Goal: Find specific page/section

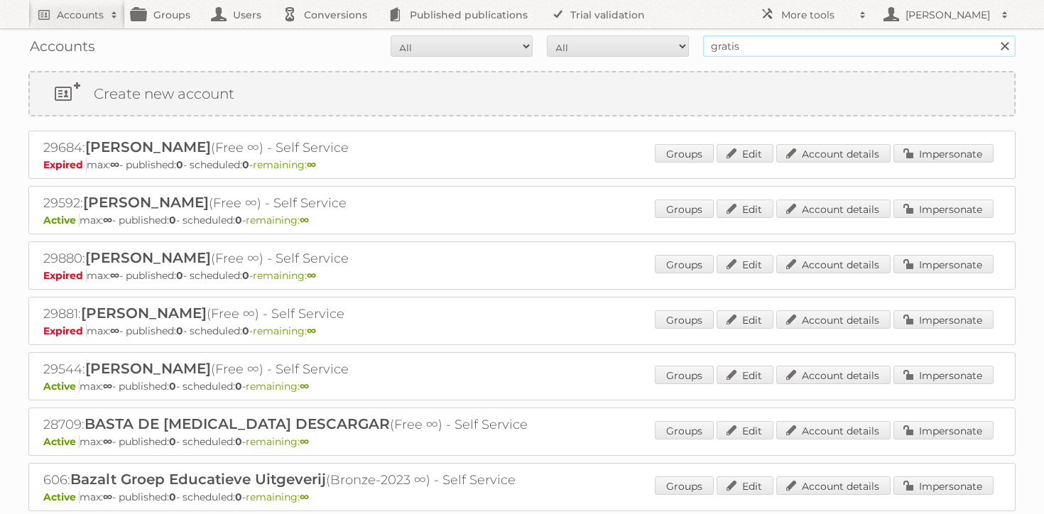
click at [746, 53] on input "gratis" at bounding box center [859, 46] width 313 height 21
type input "rossmann"
click at [994, 36] on input "Search" at bounding box center [1004, 46] width 21 height 21
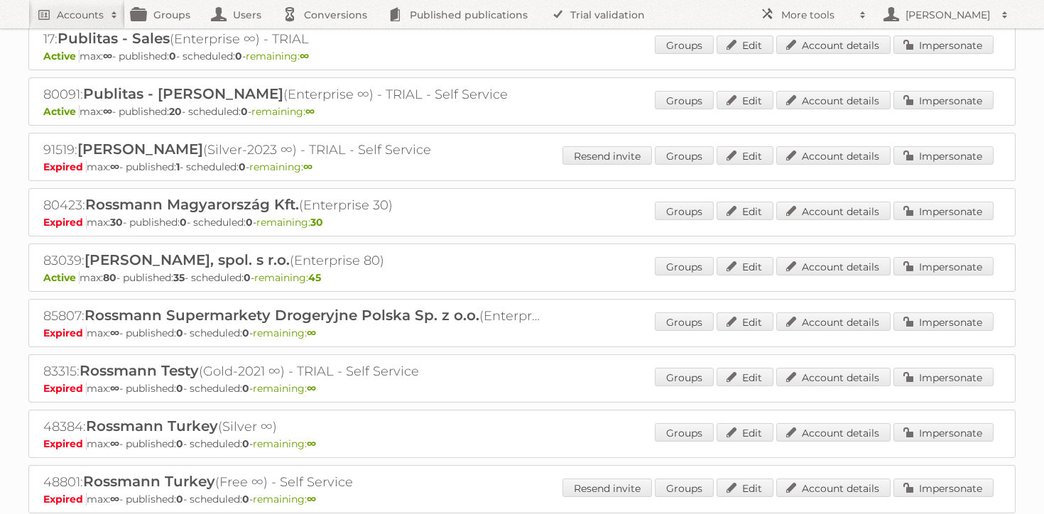
scroll to position [393, 0]
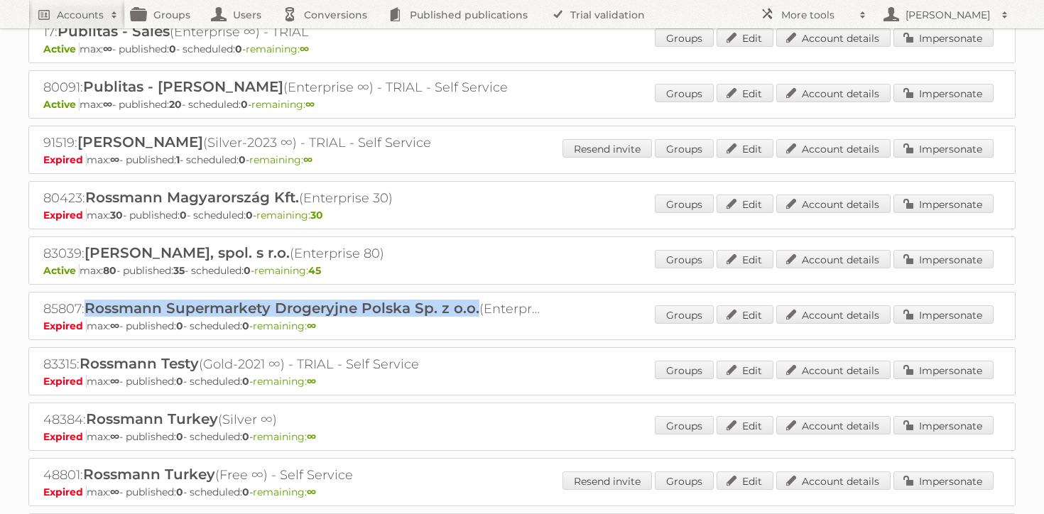
drag, startPoint x: 89, startPoint y: 303, endPoint x: 477, endPoint y: 302, distance: 388.7
click at [477, 303] on span "Rossmann Supermarkety Drogeryjne Polska Sp. z o.o." at bounding box center [282, 308] width 395 height 17
copy span "Rossmann Supermarkety Drogeryjne Polska Sp. z o.o."
click at [442, 301] on span "Rossmann Supermarkety Drogeryjne Polska Sp. z o.o." at bounding box center [282, 308] width 395 height 17
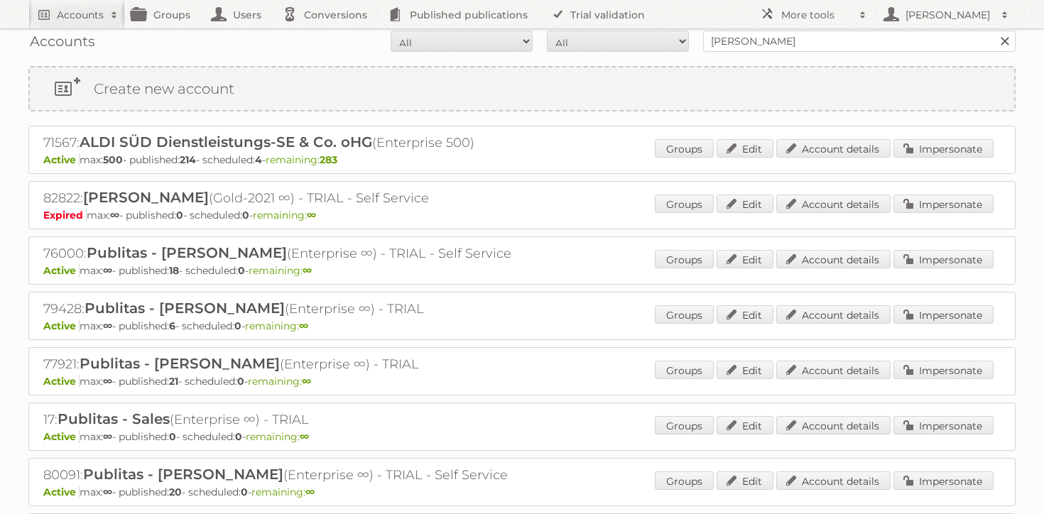
scroll to position [0, 0]
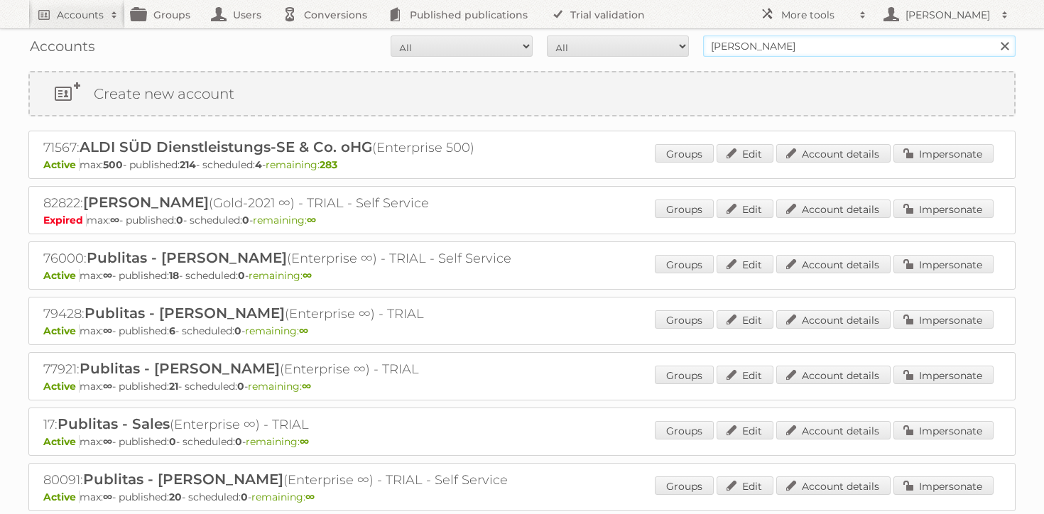
click at [728, 42] on input "rossmann" at bounding box center [859, 46] width 313 height 21
type input "bricomarche"
click at [994, 36] on input "Search" at bounding box center [1004, 46] width 21 height 21
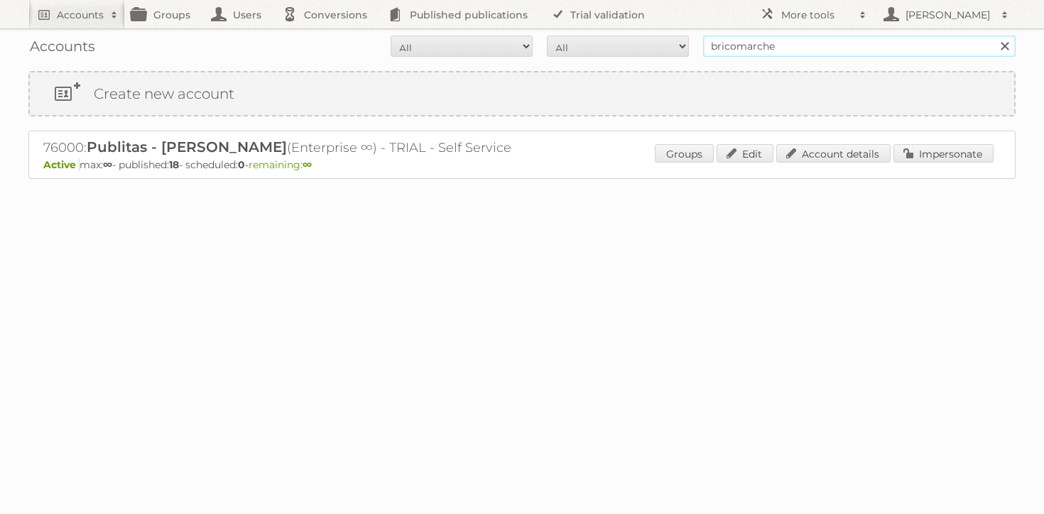
click at [761, 43] on input "bricomarche" at bounding box center [859, 46] width 313 height 21
type input "mgi"
click at [994, 36] on input "Search" at bounding box center [1004, 46] width 21 height 21
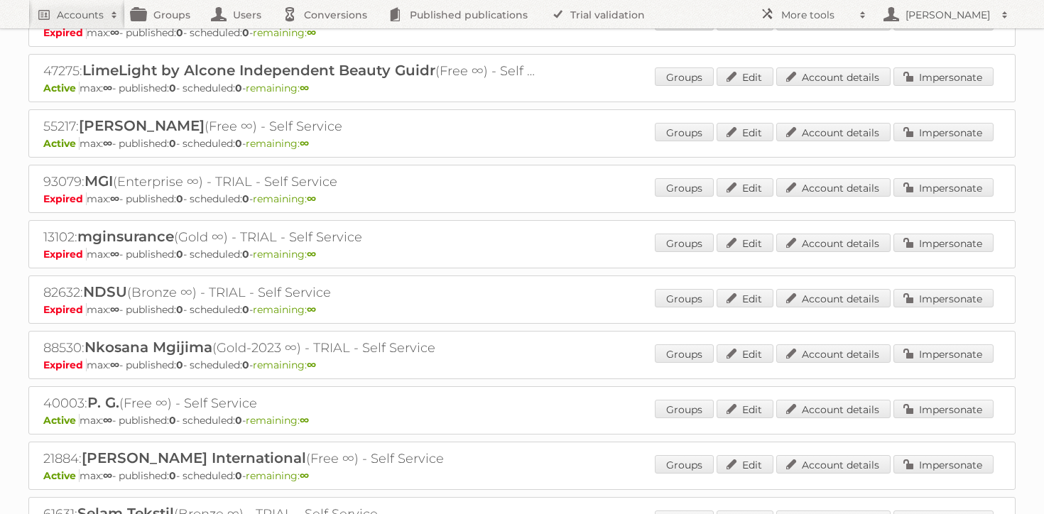
scroll to position [852, 0]
click at [845, 188] on link "Account details" at bounding box center [834, 188] width 114 height 18
